Goal: Task Accomplishment & Management: Manage account settings

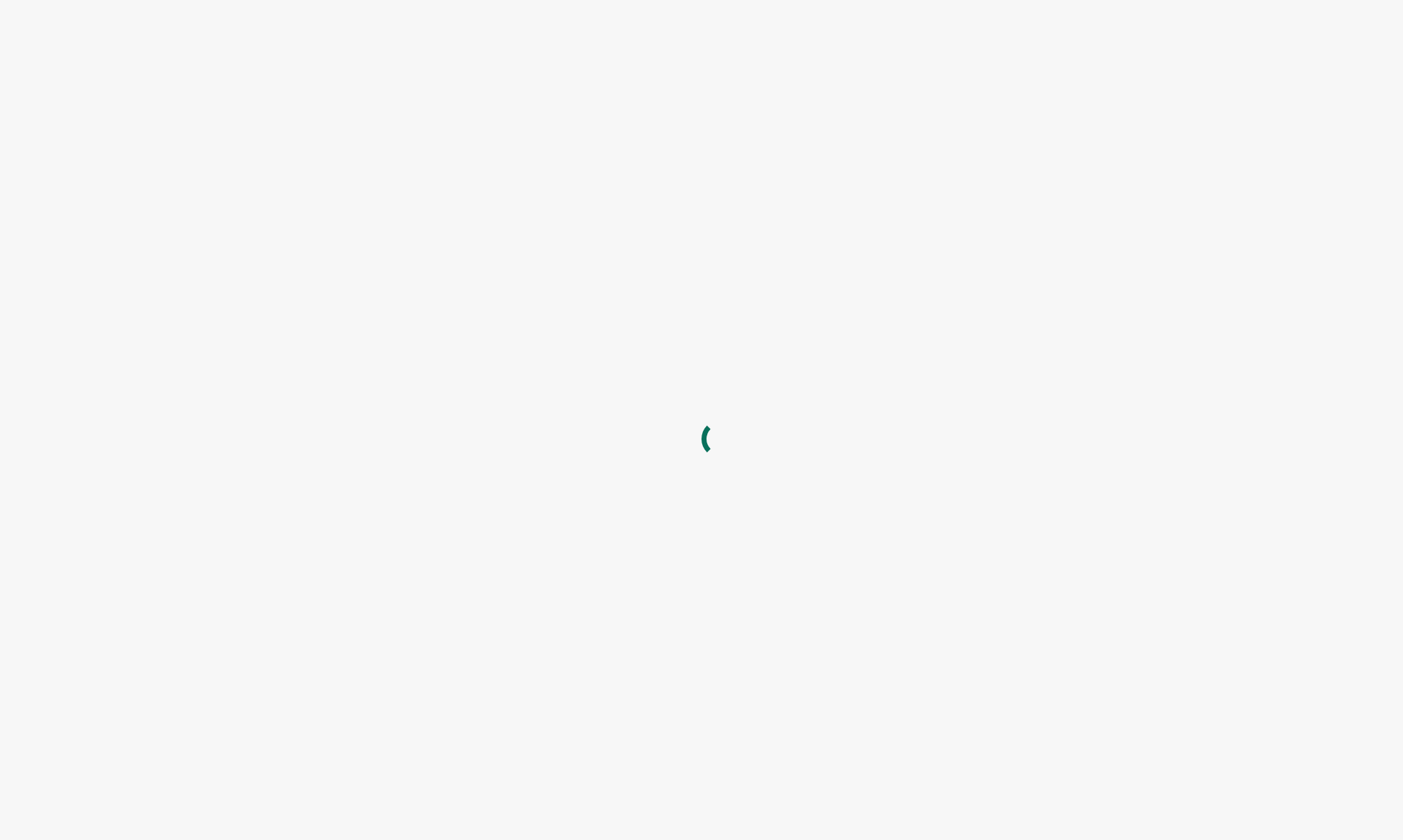
type input "[EMAIL_ADDRESS][DOMAIN_NAME]"
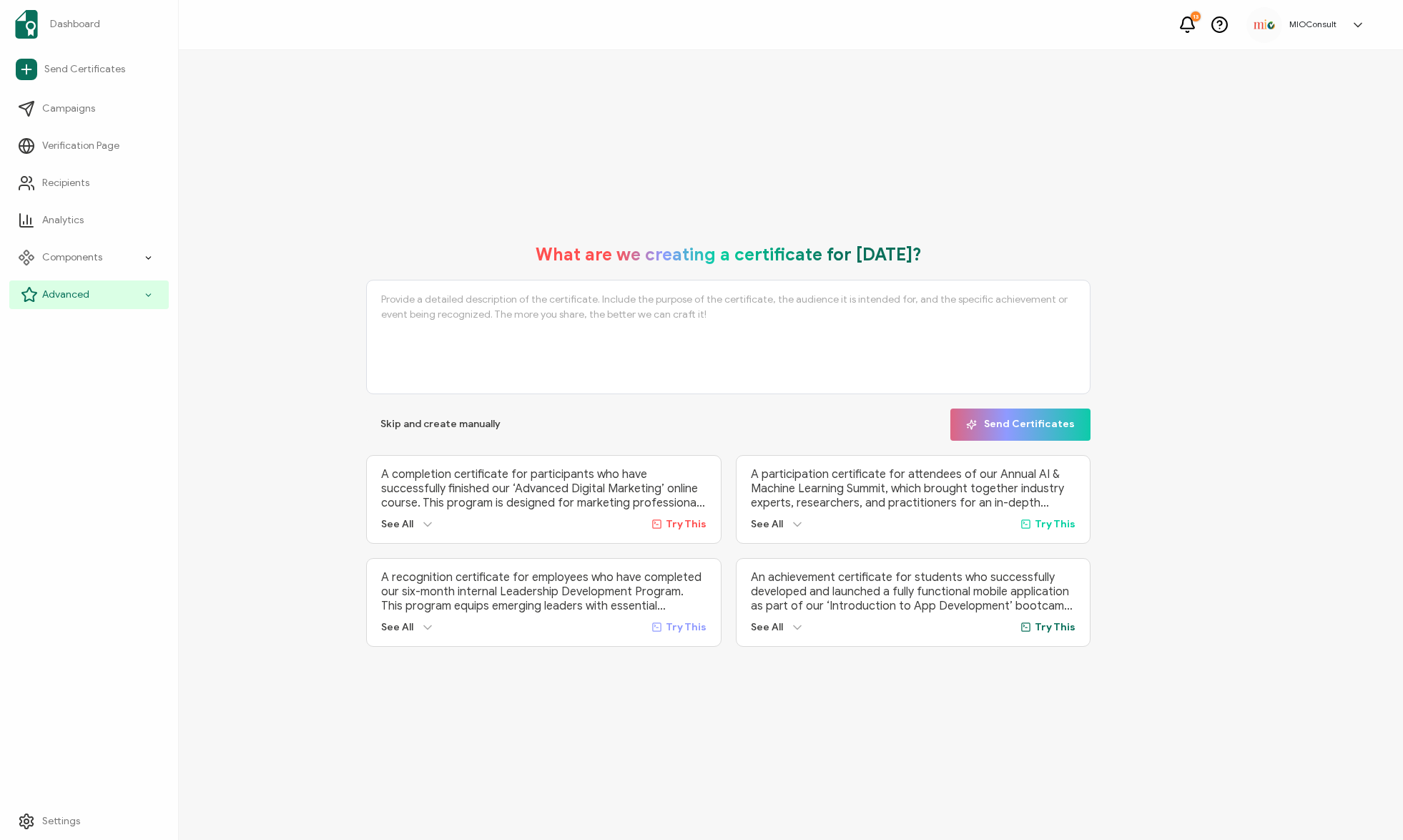
click at [80, 299] on span "Advanced" at bounding box center [66, 294] width 48 height 14
click at [82, 447] on link "Ads" at bounding box center [94, 443] width 150 height 29
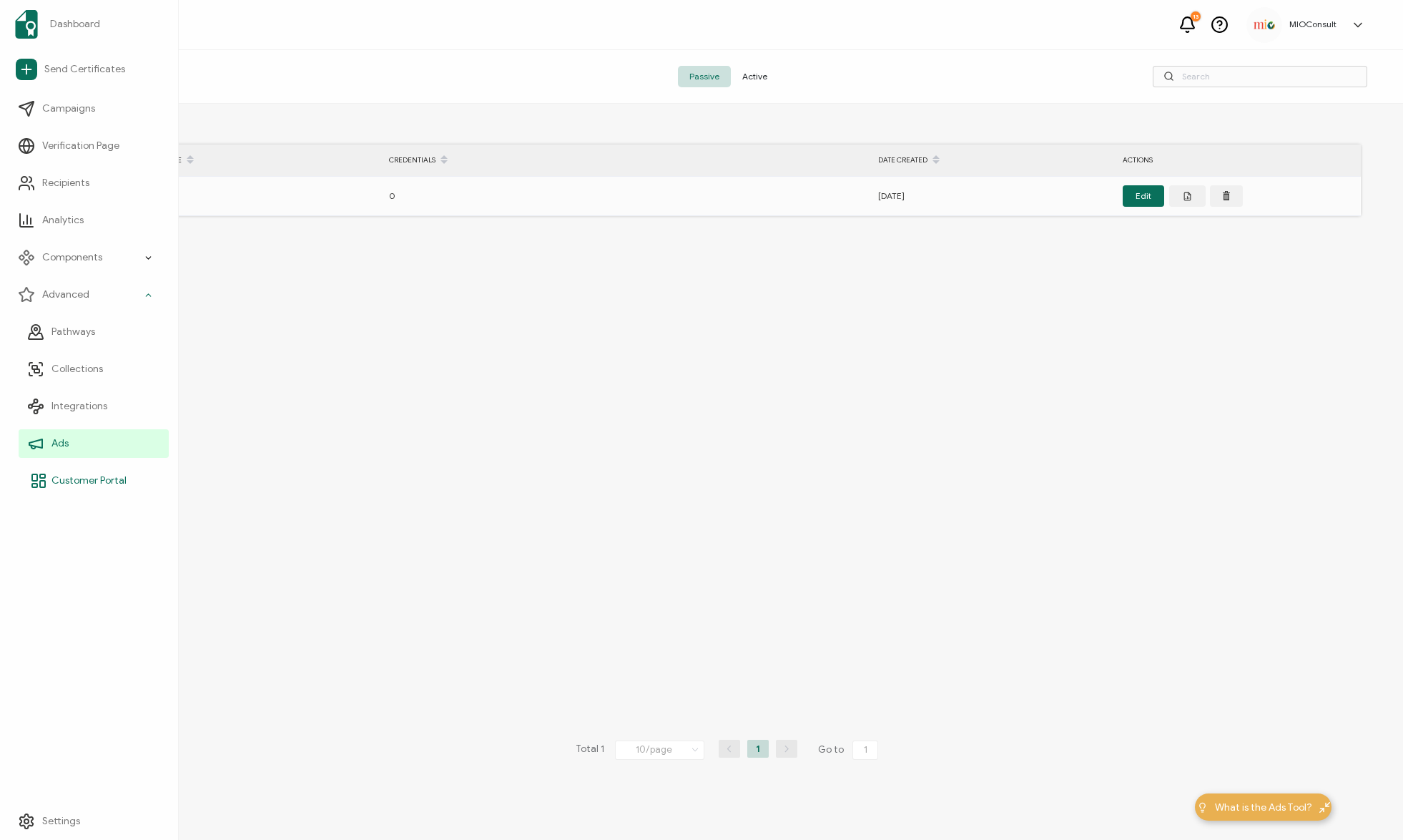
click at [92, 481] on span "Customer Portal" at bounding box center [88, 481] width 75 height 14
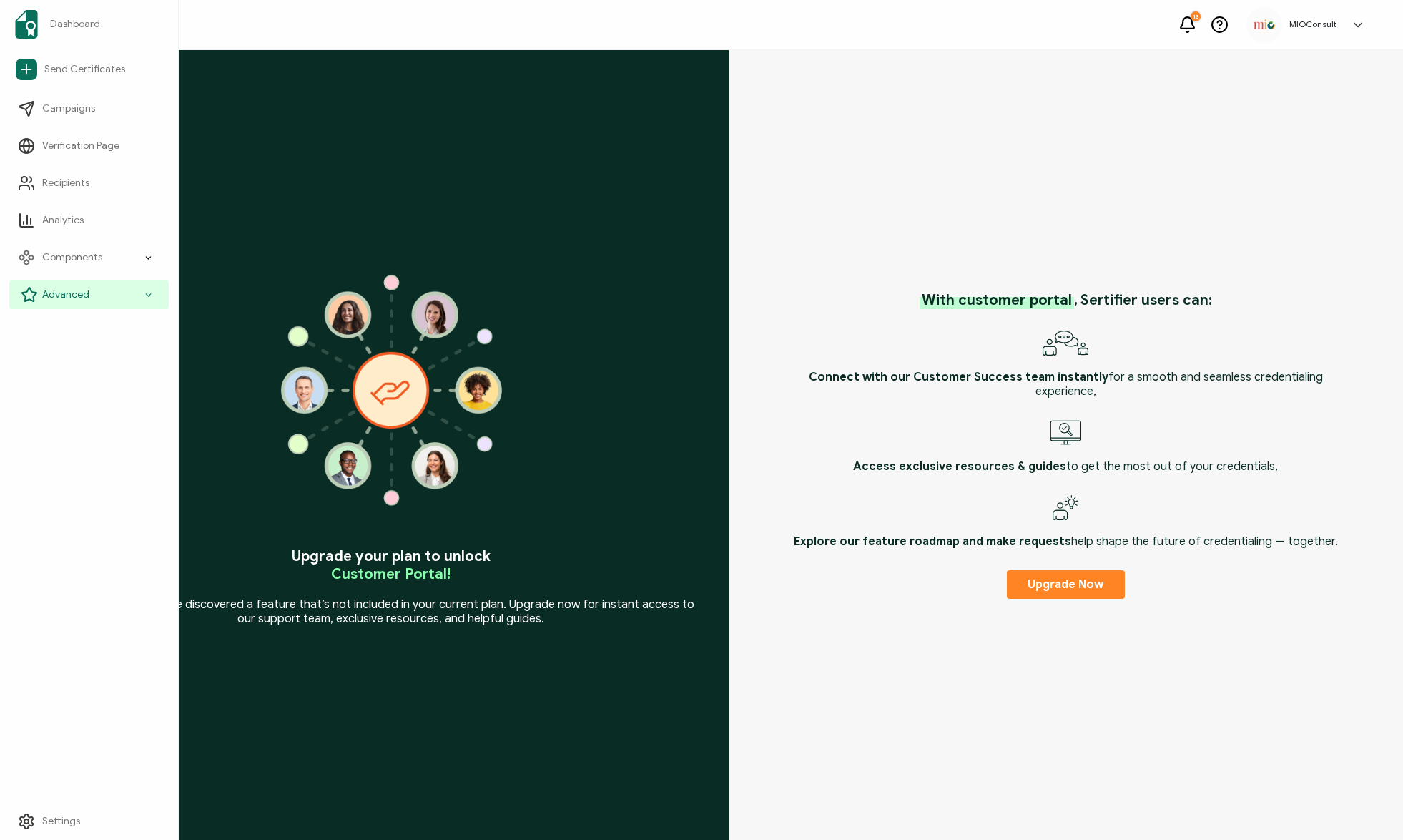
click at [82, 297] on span "Advanced" at bounding box center [66, 294] width 48 height 14
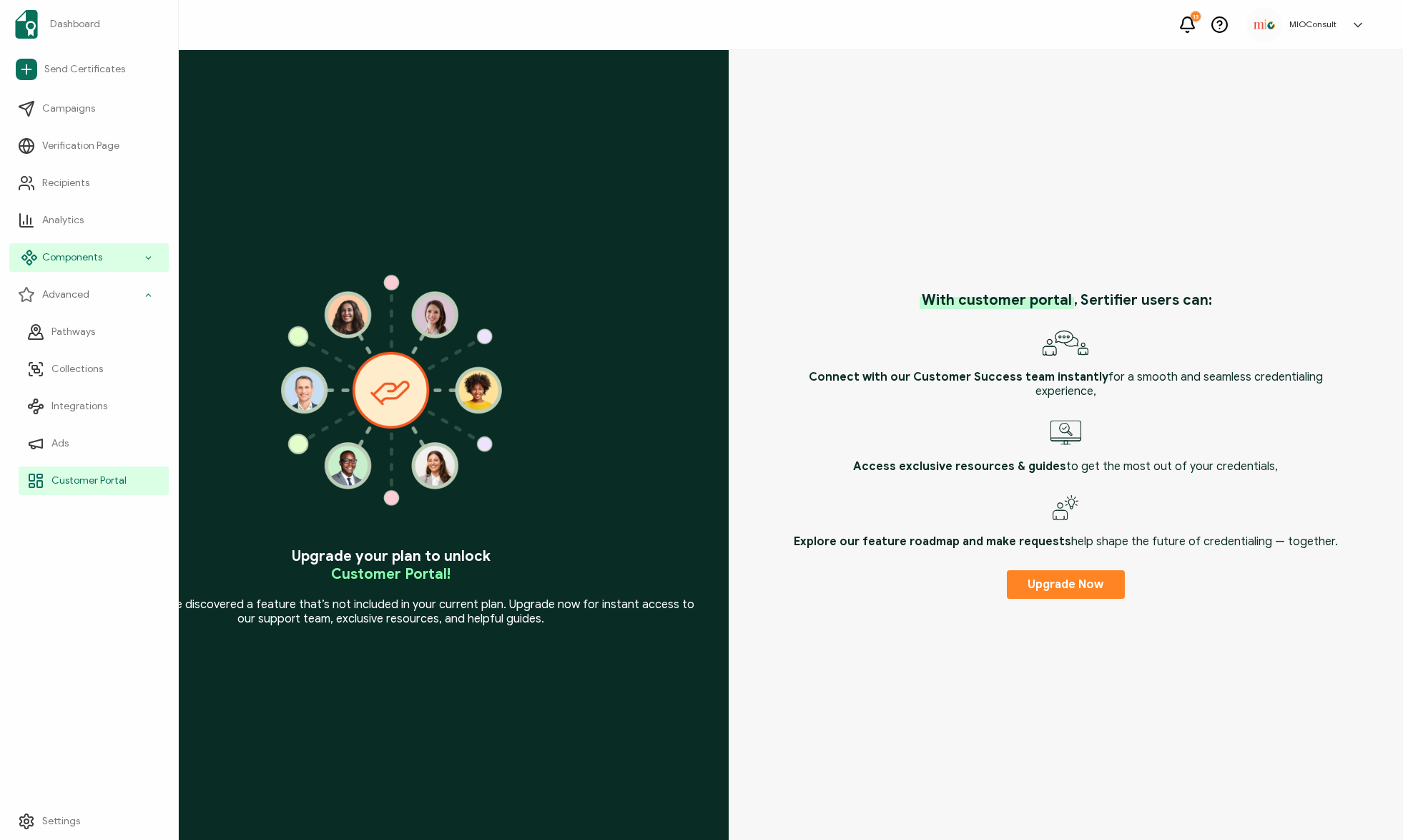
click at [94, 247] on div "Components" at bounding box center [89, 257] width 160 height 29
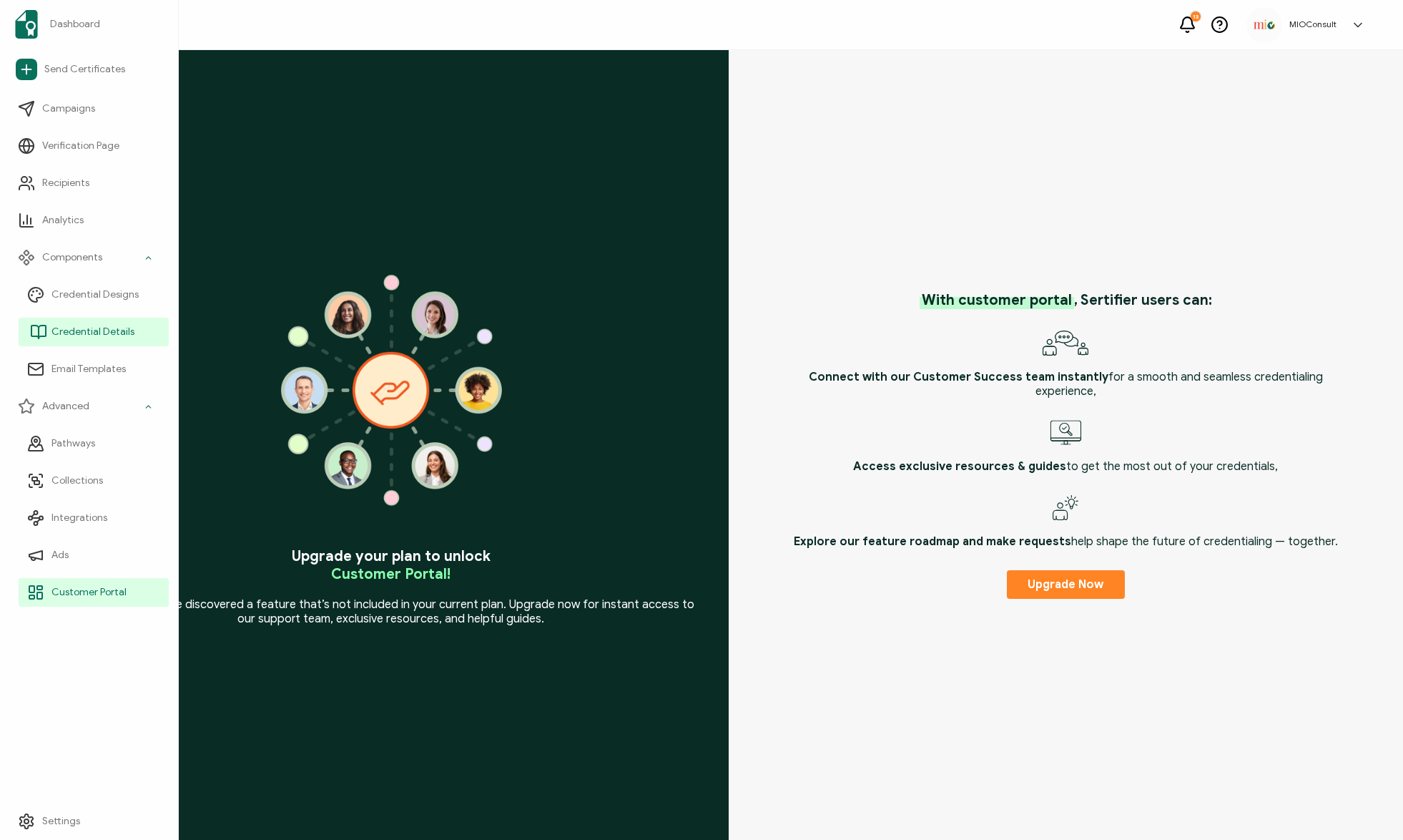
click at [121, 329] on span "Credential Details" at bounding box center [93, 331] width 83 height 14
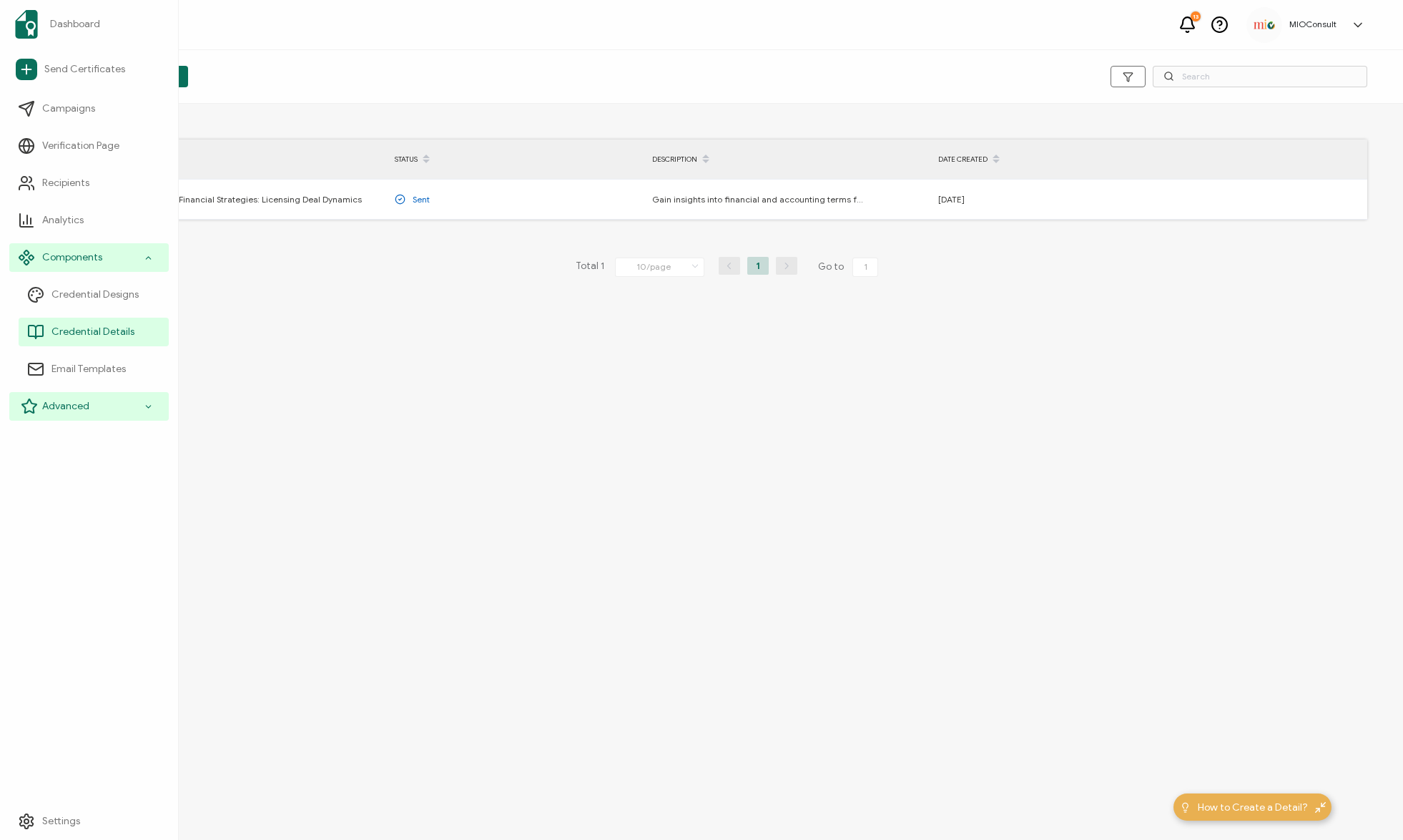
click at [74, 412] on span "Advanced" at bounding box center [66, 406] width 48 height 14
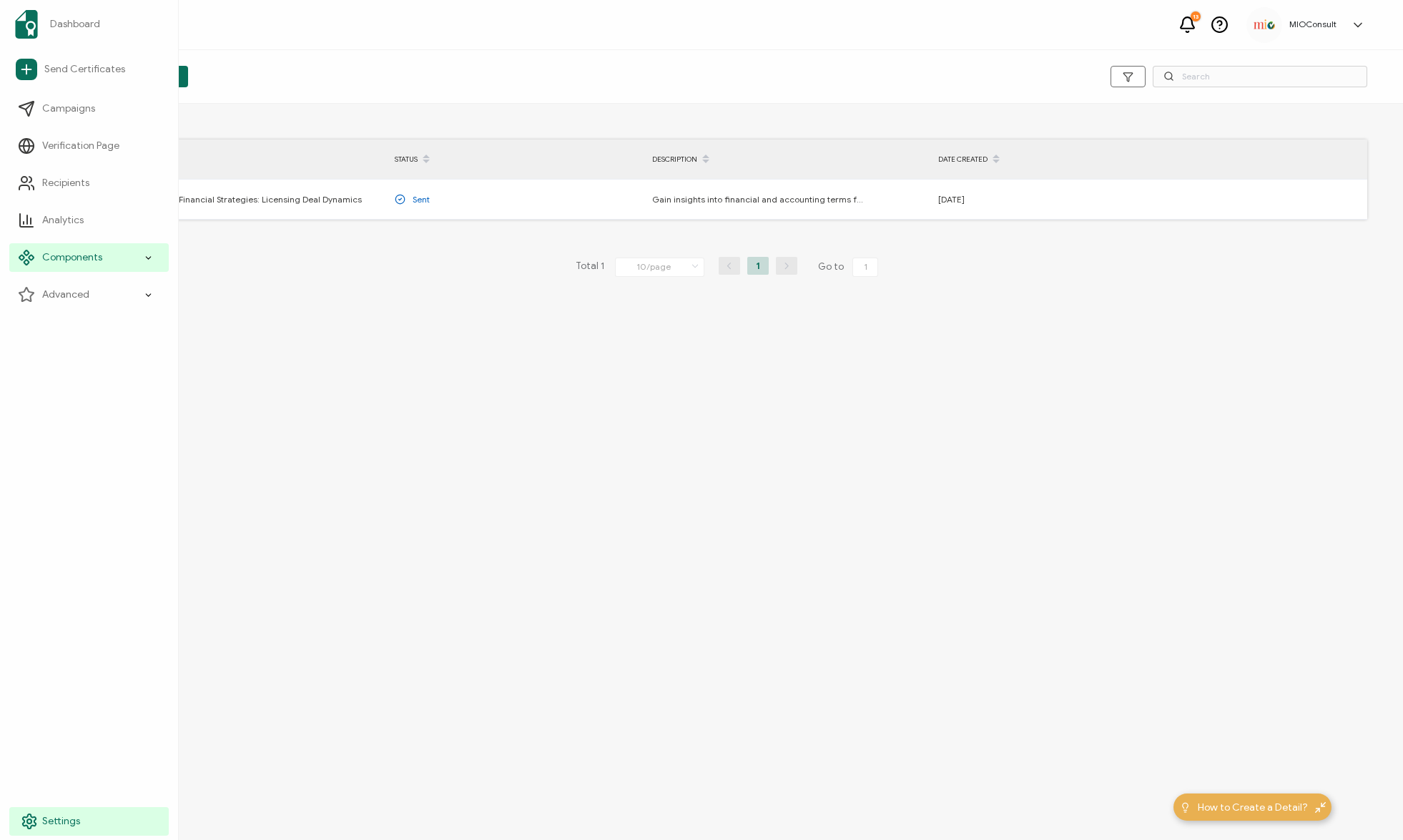
click at [58, 807] on link "Settings" at bounding box center [89, 821] width 160 height 29
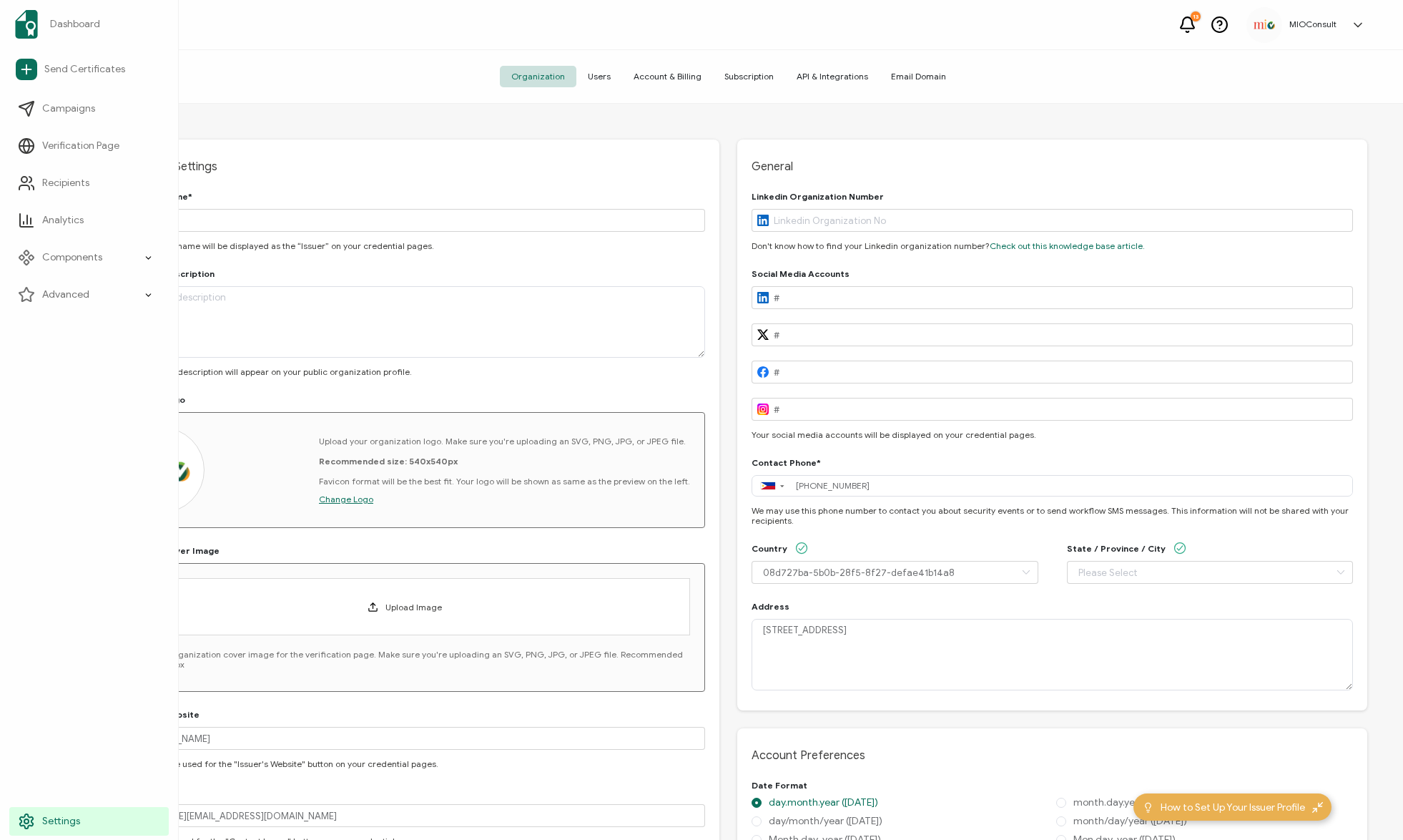
type input "[GEOGRAPHIC_DATA]"
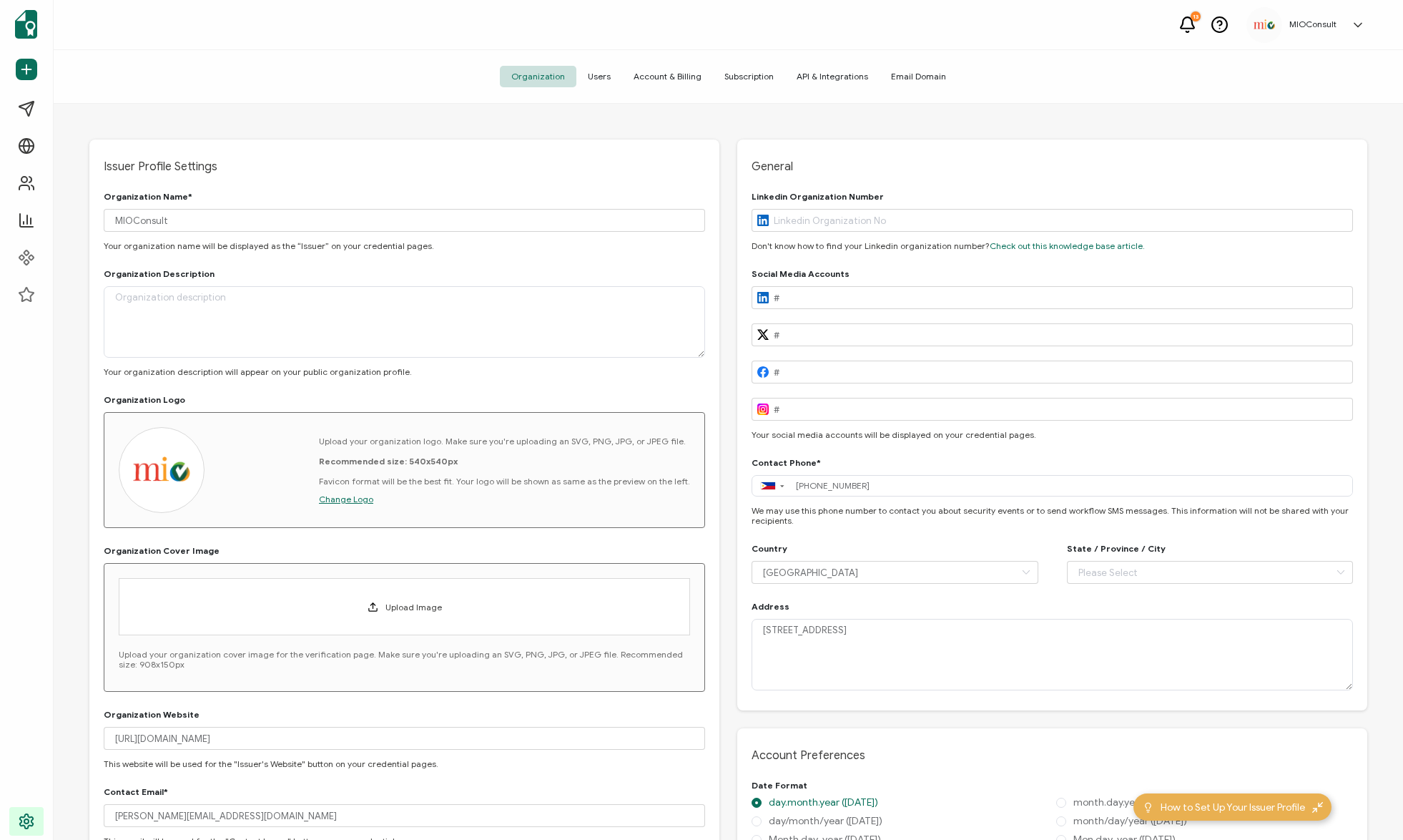
click at [828, 69] on span "API & Integrations" at bounding box center [832, 76] width 94 height 22
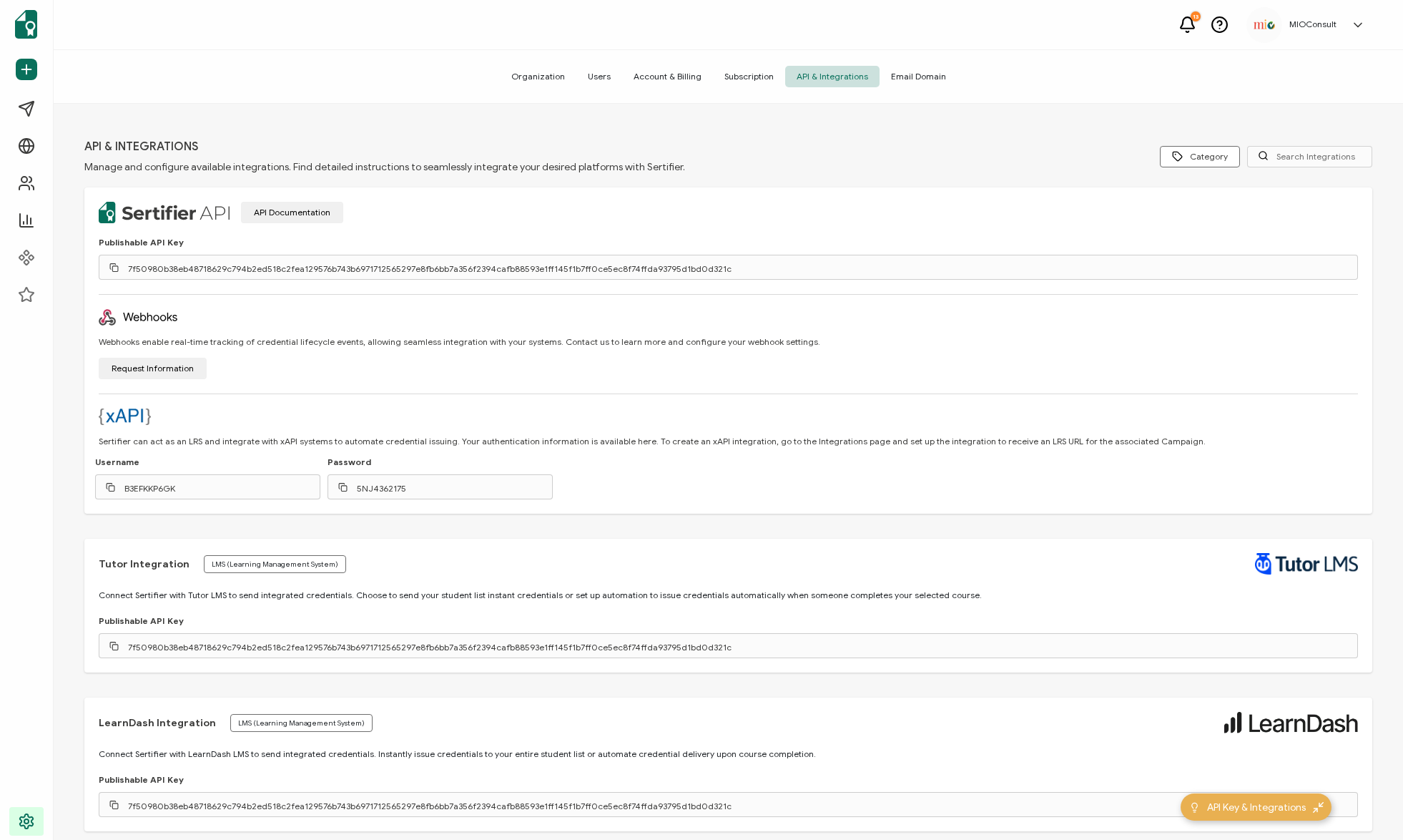
click at [648, 266] on div "7f50980b38eb48718629c794b2ed518c2fea129576b743b6971712565297e8fb6bb7a356f2394ca…" at bounding box center [729, 267] width 1260 height 25
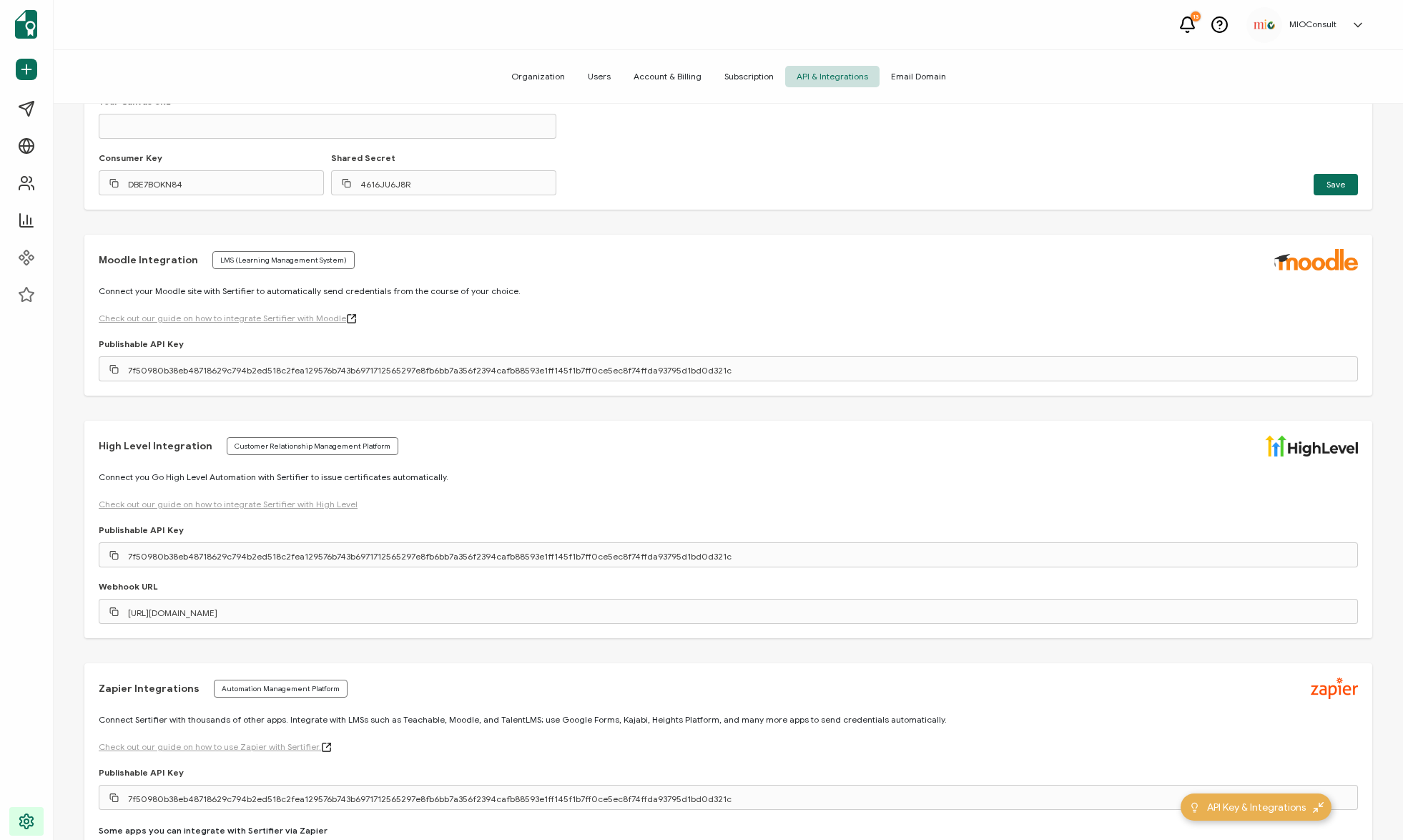
scroll to position [1605, 0]
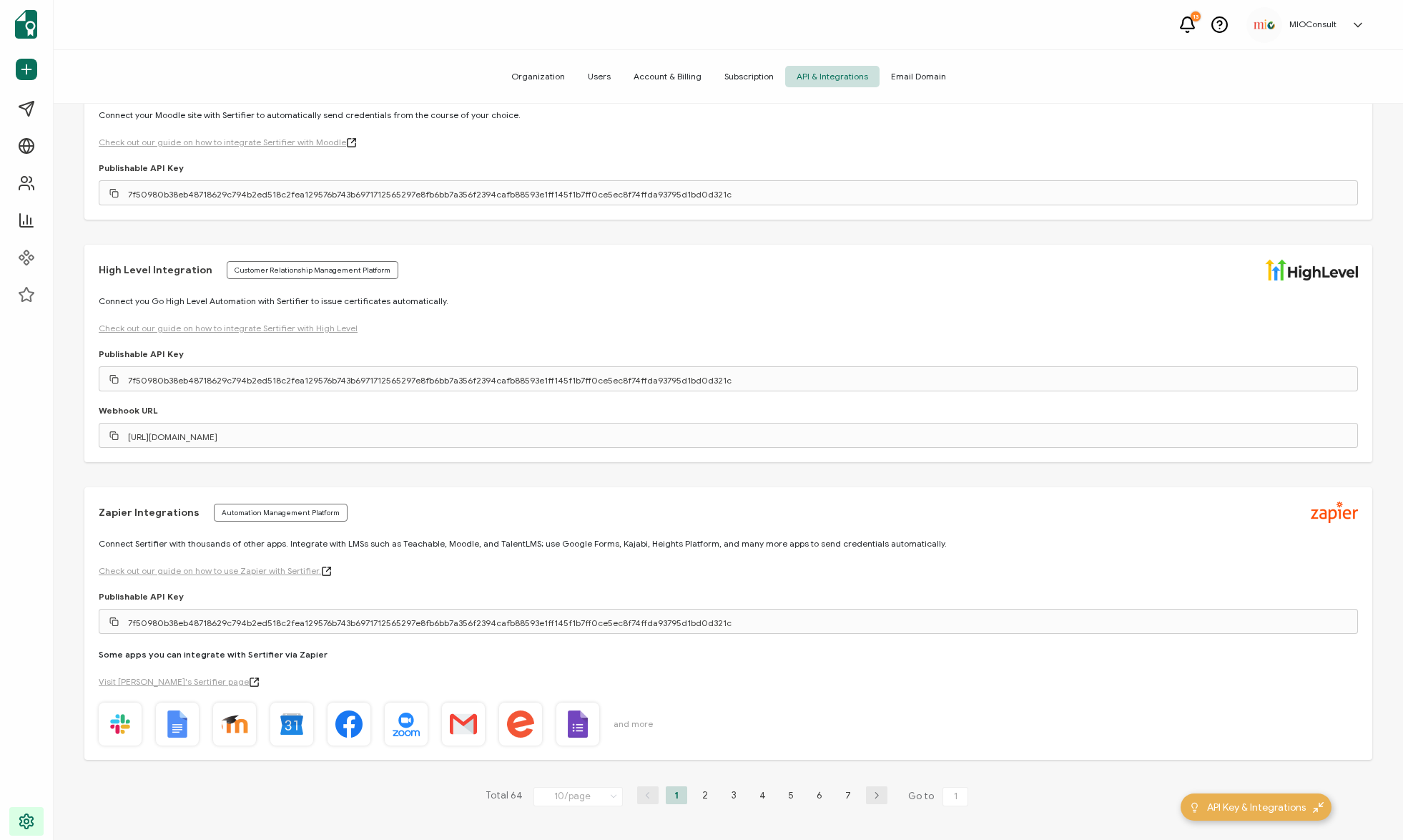
click at [638, 725] on span "and more" at bounding box center [633, 723] width 39 height 13
click at [695, 787] on li "2" at bounding box center [705, 795] width 22 height 18
type input "2"
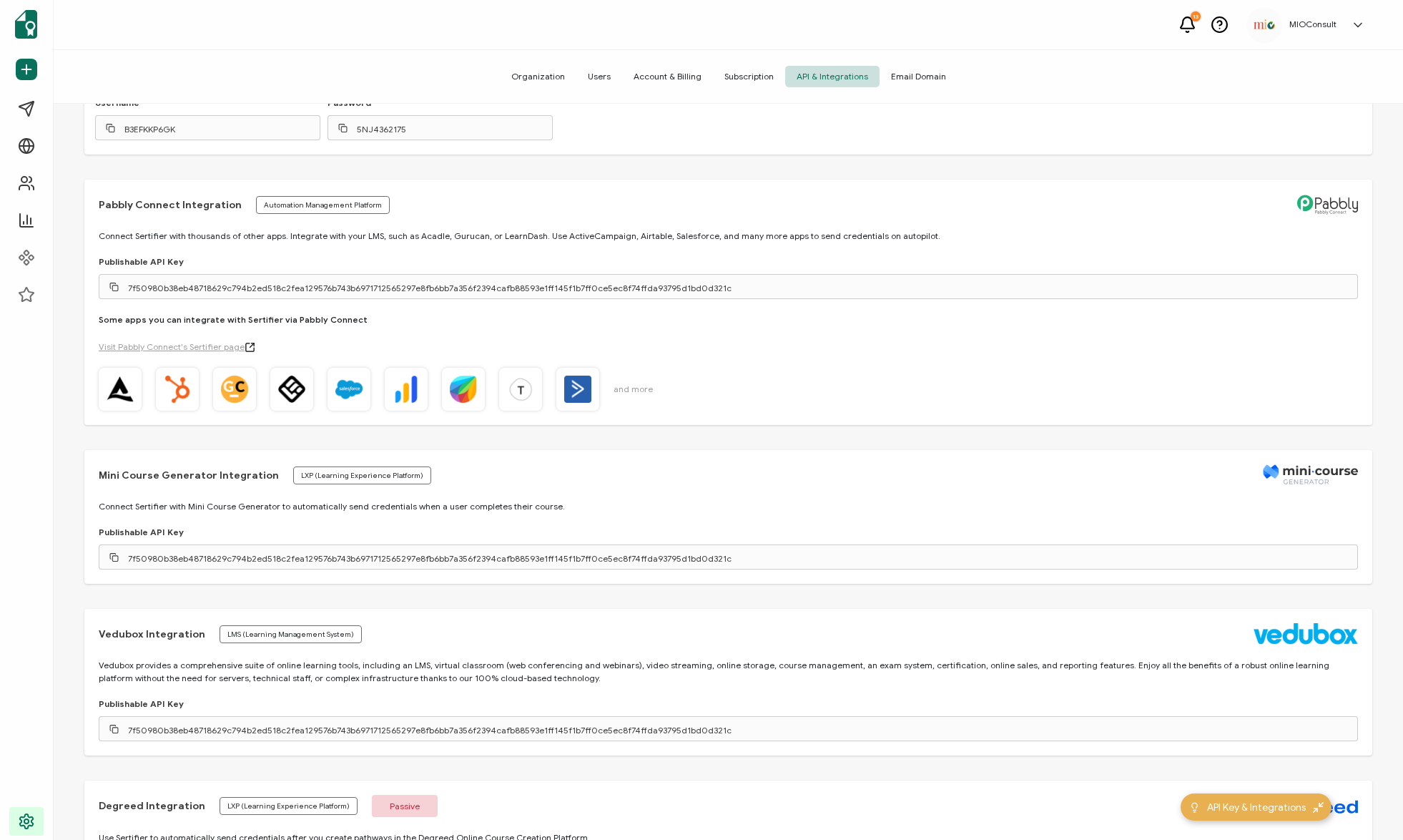
scroll to position [324, 0]
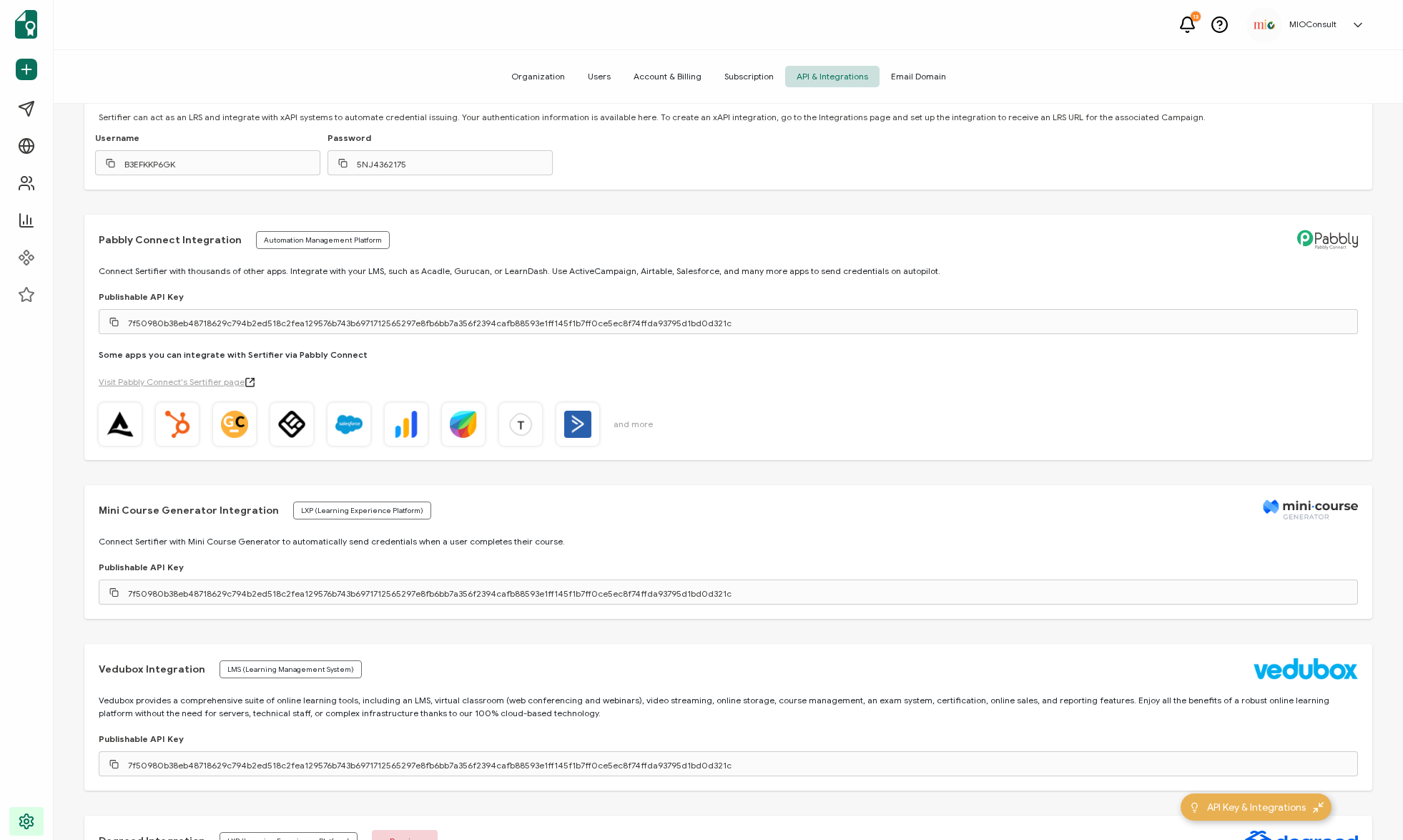
click at [647, 322] on div "7f50980b38eb48718629c794b2ed518c2fea129576b743b6971712565297e8fb6bb7a356f2394ca…" at bounding box center [729, 322] width 1260 height 25
click at [110, 319] on icon at bounding box center [114, 322] width 10 height 10
